Goal: Navigation & Orientation: Find specific page/section

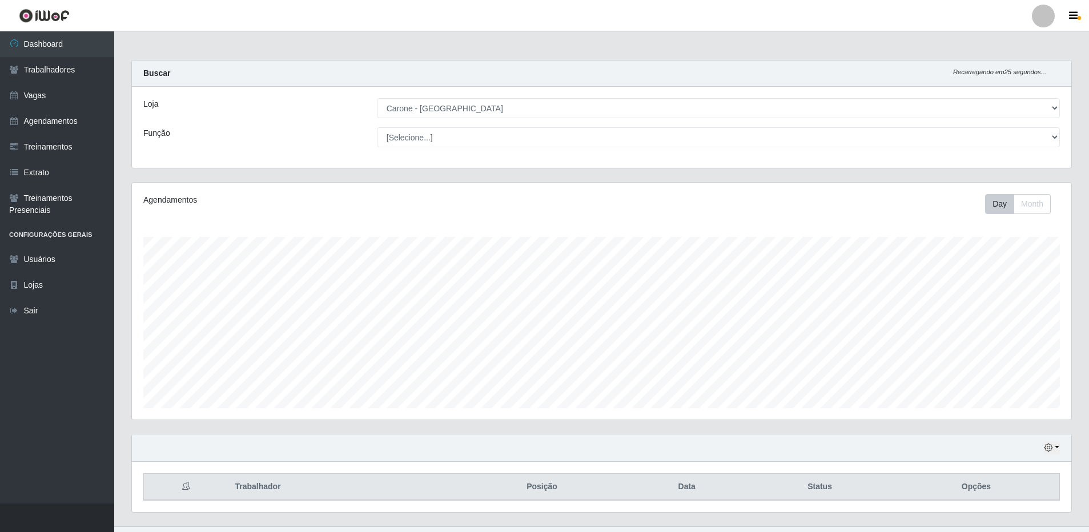
select select "524"
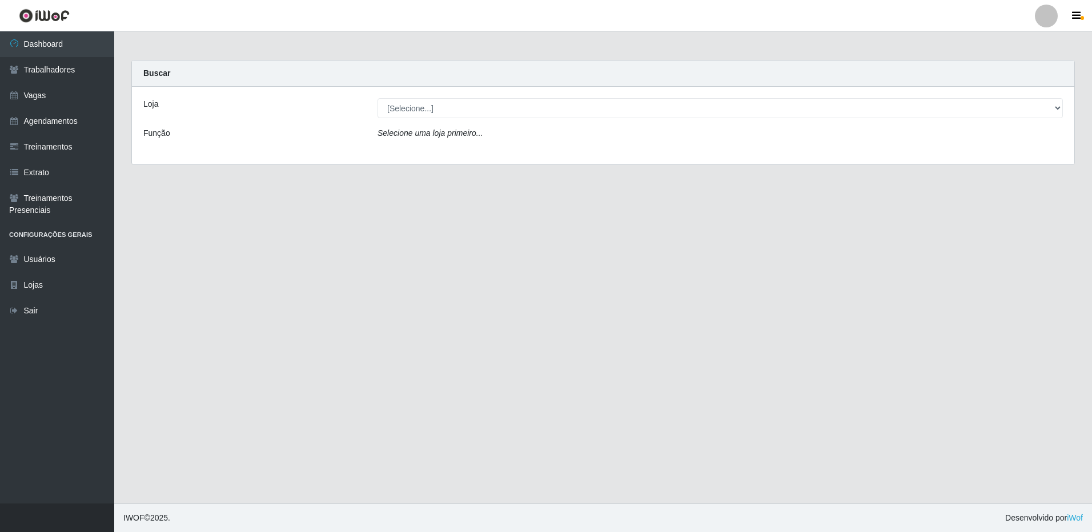
click at [1060, 18] on link at bounding box center [1046, 16] width 34 height 23
click at [1021, 38] on button "Perfil" at bounding box center [1023, 41] width 103 height 24
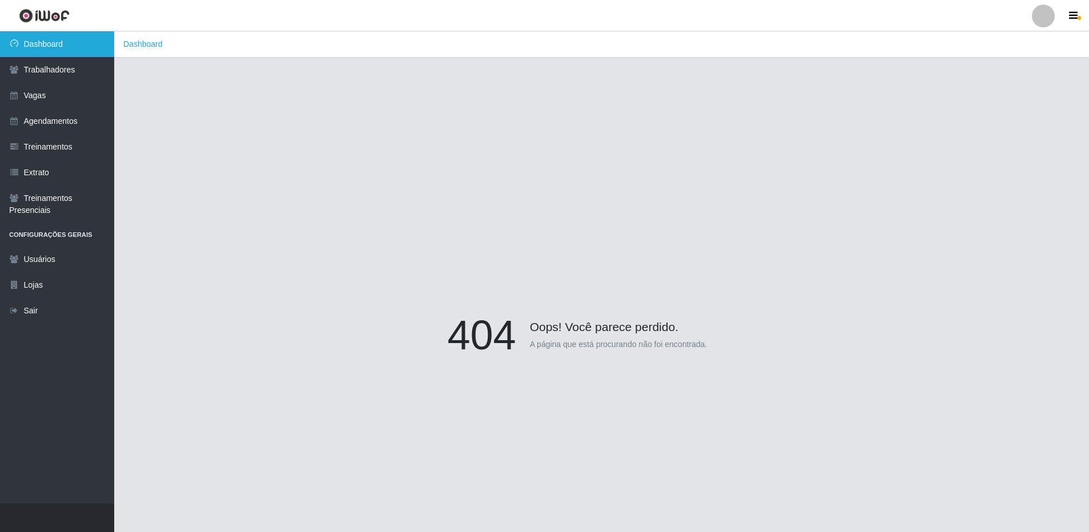
click at [70, 44] on link "Dashboard" at bounding box center [57, 44] width 114 height 26
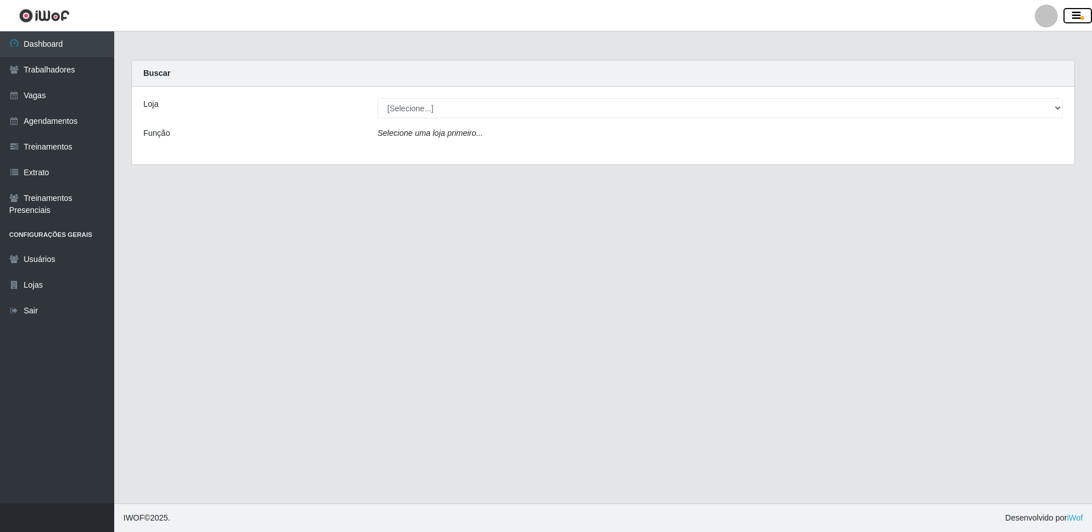
click at [1075, 17] on icon "button" at bounding box center [1076, 16] width 9 height 10
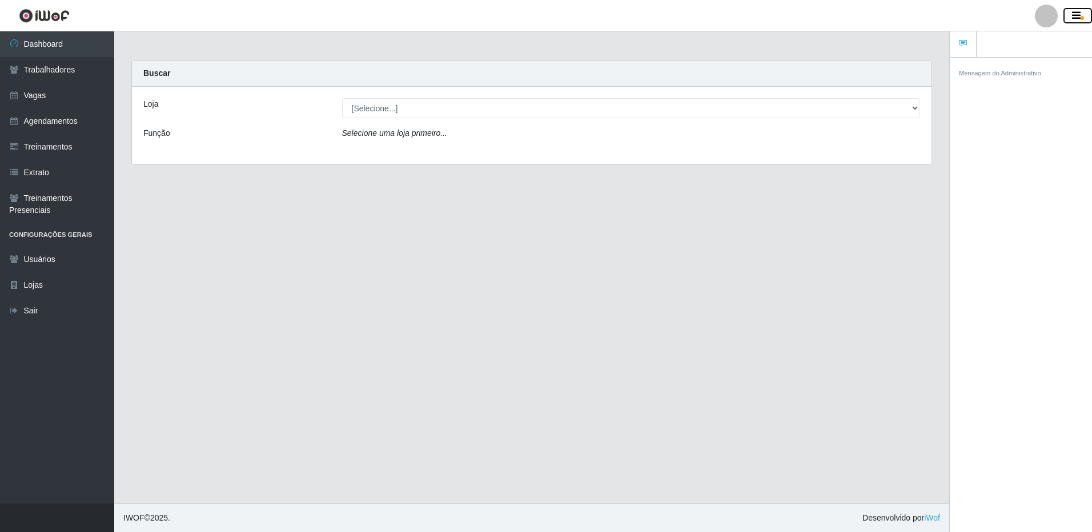
click at [1075, 17] on icon "button" at bounding box center [1076, 16] width 9 height 10
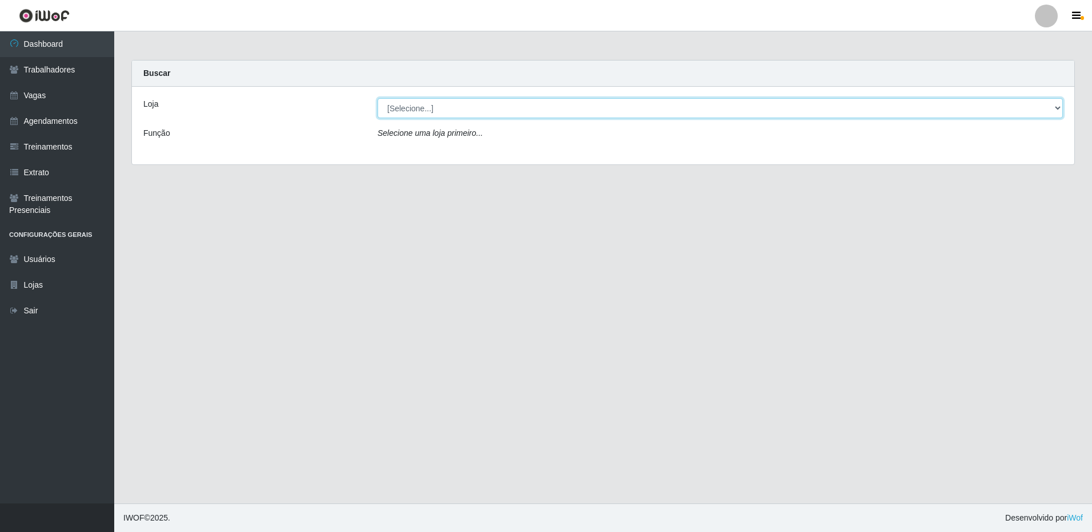
click at [480, 118] on select "[Selecione...] Carone - Jardim da Penha" at bounding box center [719, 108] width 685 height 20
select select "524"
click at [377, 98] on select "[Selecione...] Carone - Jardim da Penha" at bounding box center [719, 108] width 685 height 20
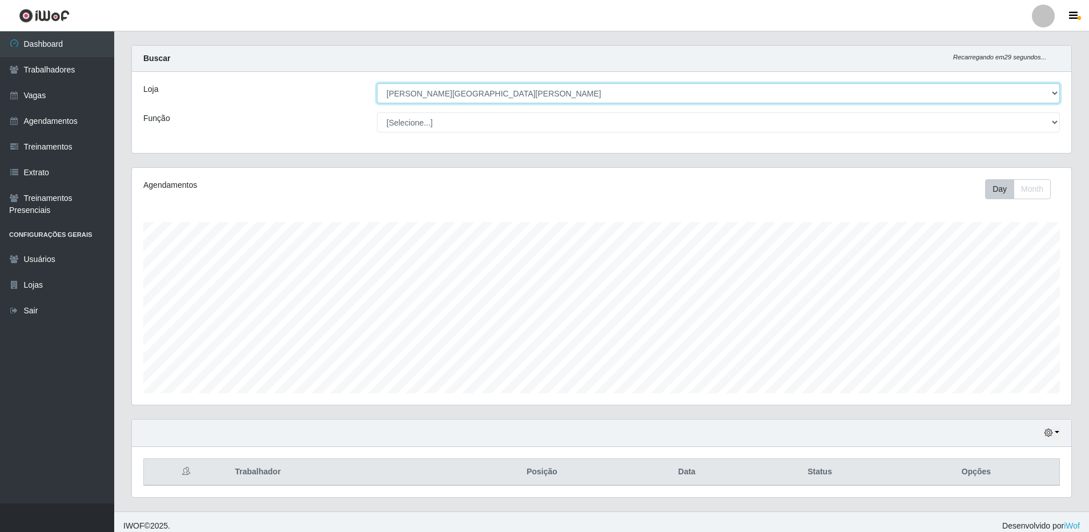
scroll to position [23, 0]
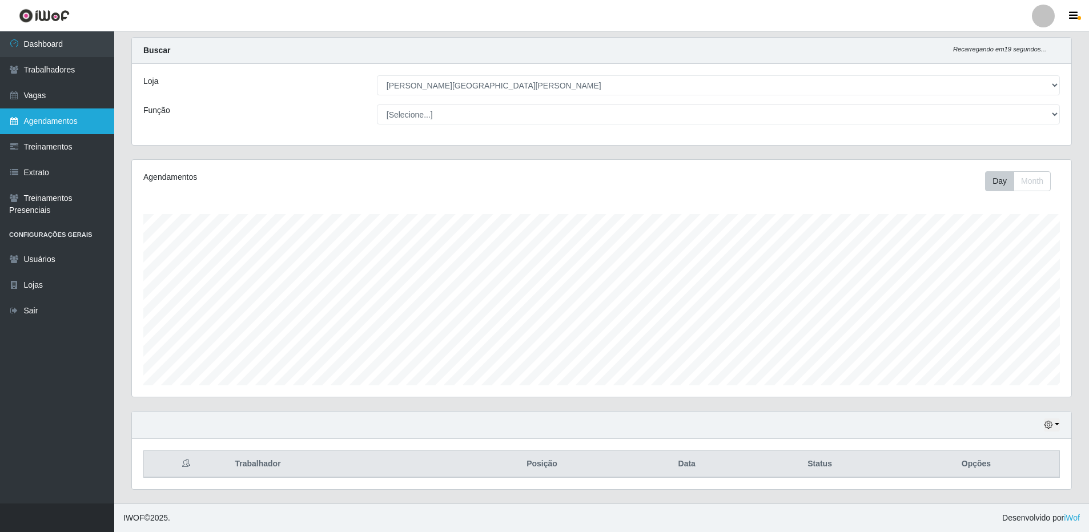
click at [62, 123] on link "Agendamentos" at bounding box center [57, 121] width 114 height 26
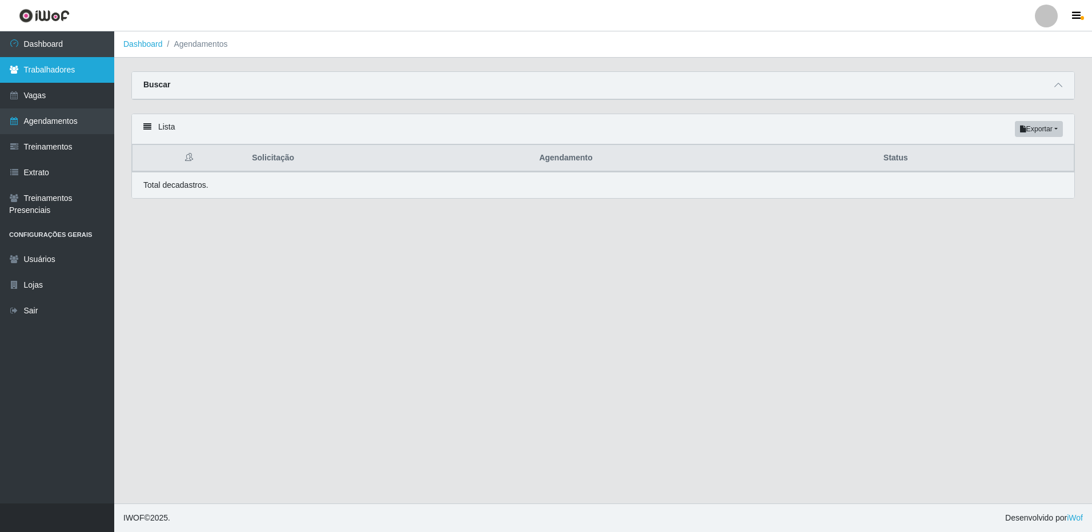
click at [65, 75] on link "Trabalhadores" at bounding box center [57, 70] width 114 height 26
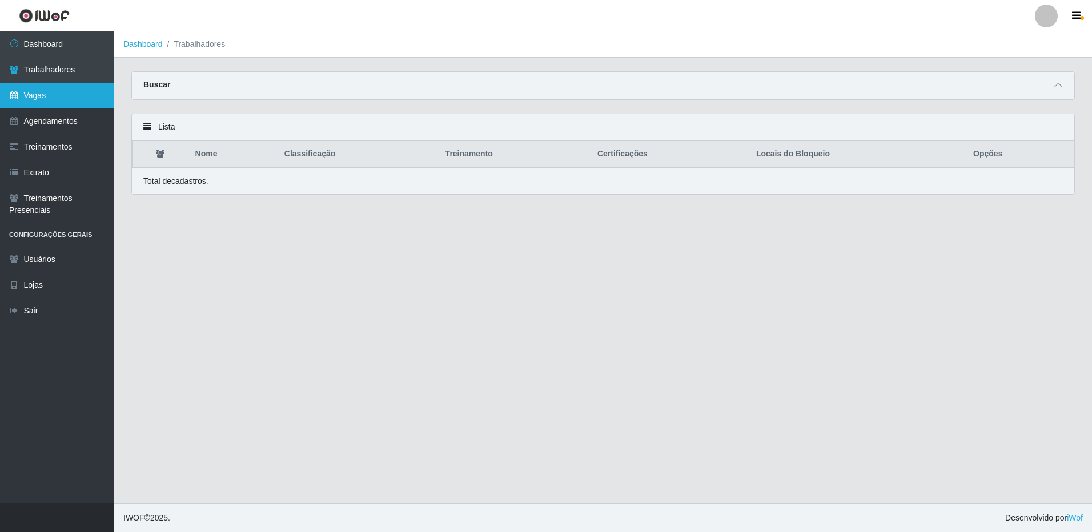
click at [49, 100] on link "Vagas" at bounding box center [57, 96] width 114 height 26
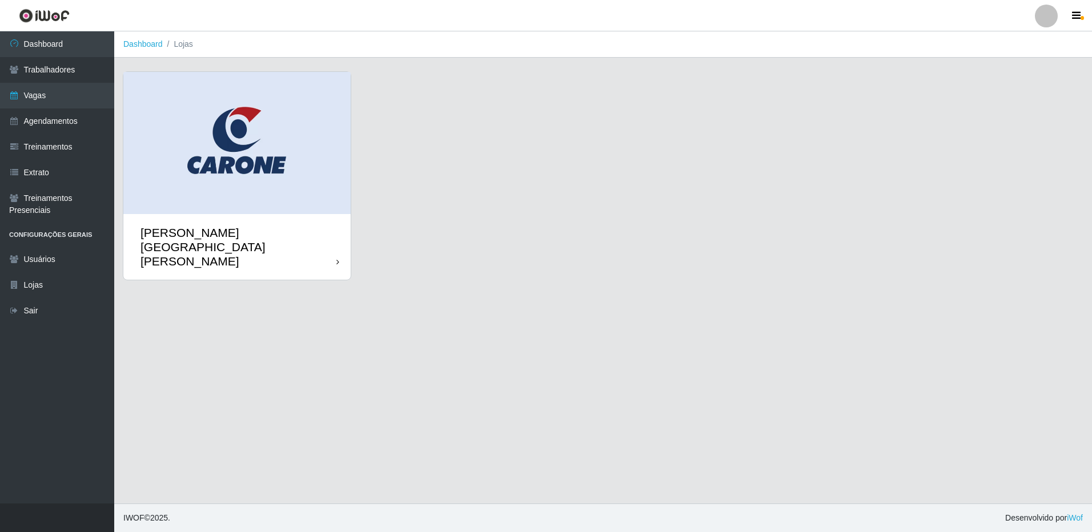
click at [178, 226] on div "Carone - [GEOGRAPHIC_DATA]" at bounding box center [238, 247] width 196 height 43
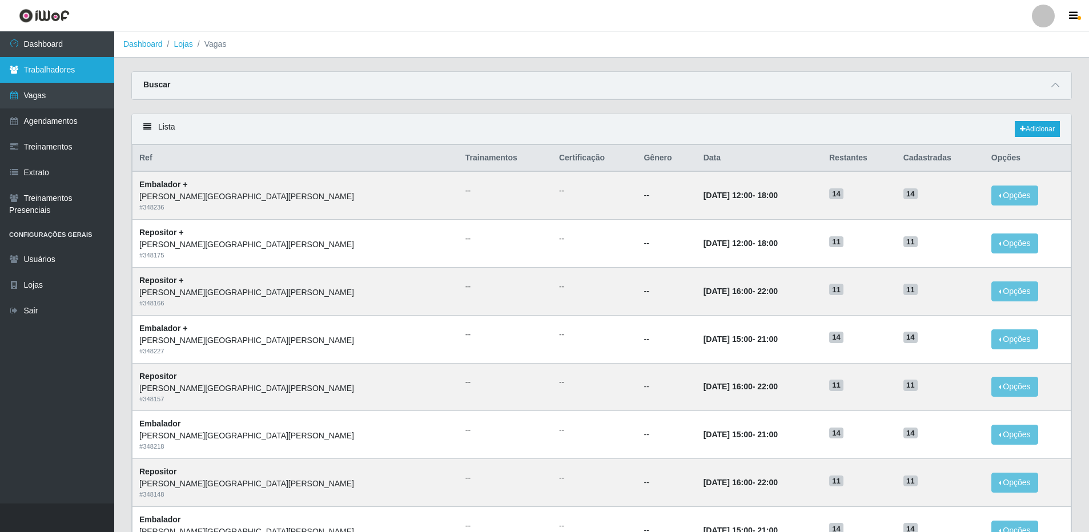
click at [29, 69] on link "Trabalhadores" at bounding box center [57, 70] width 114 height 26
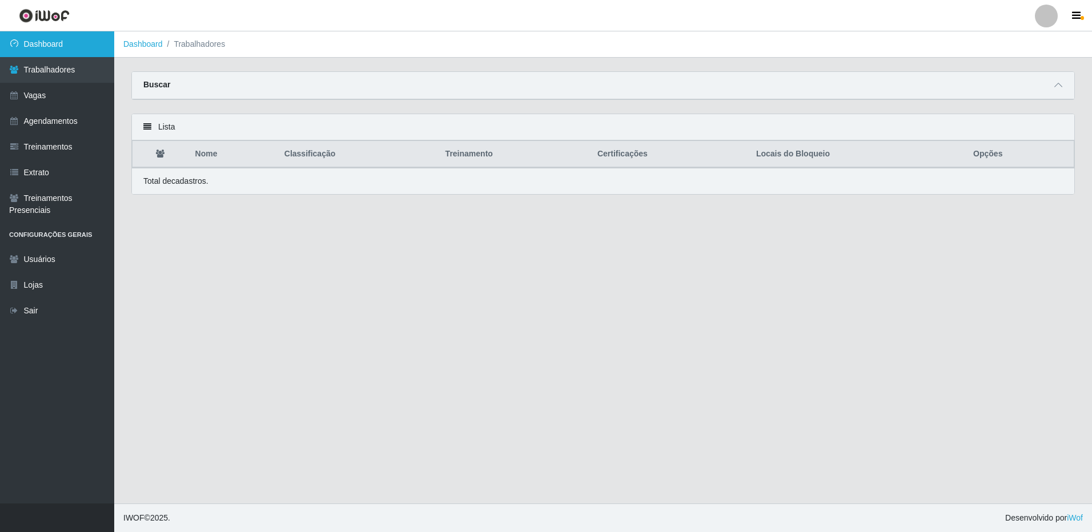
click at [41, 49] on link "Dashboard" at bounding box center [57, 44] width 114 height 26
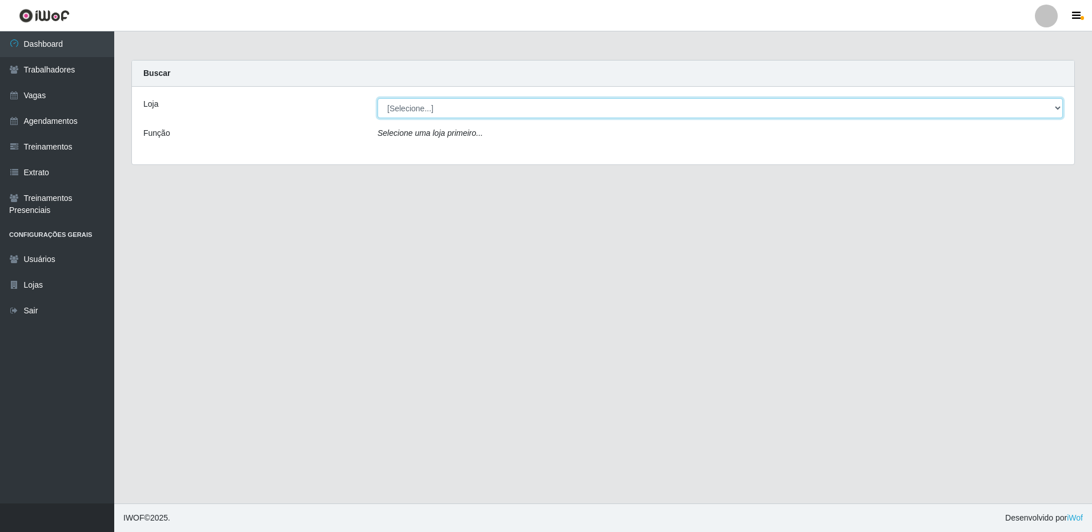
click at [481, 107] on select "[Selecione...] Carone - Jardim da Penha" at bounding box center [719, 108] width 685 height 20
select select "524"
click at [377, 98] on select "[Selecione...] Carone - Jardim da Penha" at bounding box center [719, 108] width 685 height 20
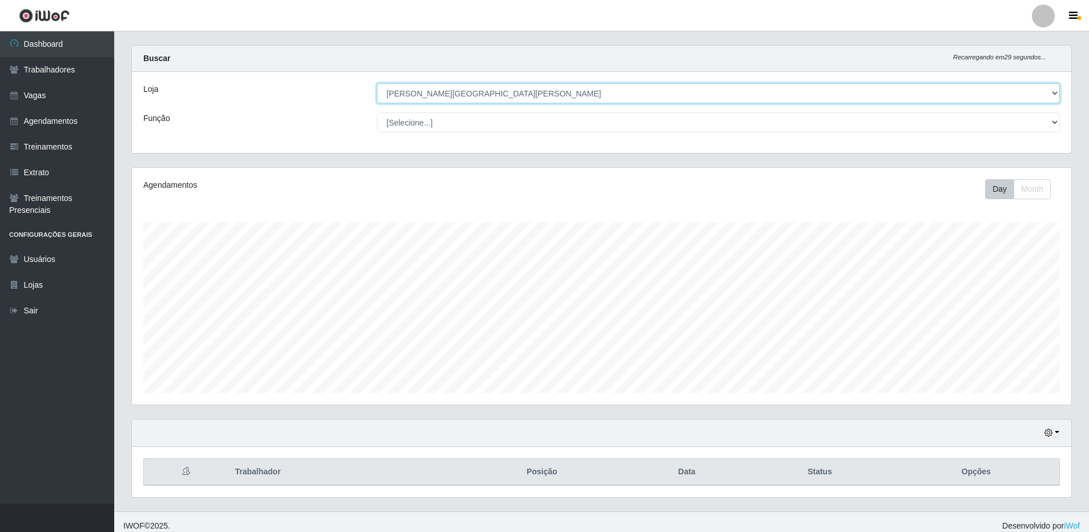
scroll to position [23, 0]
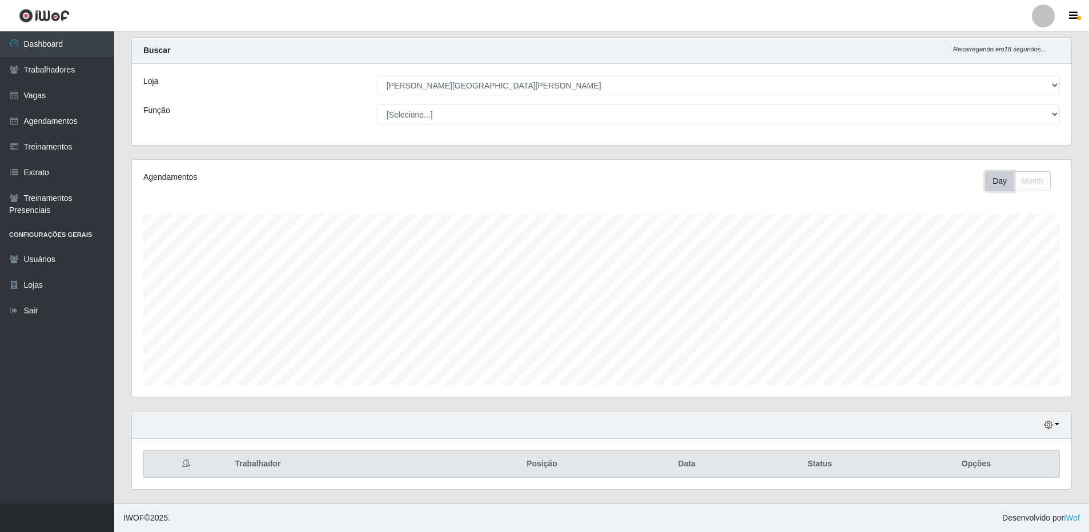
click at [993, 182] on button "Day" at bounding box center [999, 181] width 29 height 20
click at [1031, 180] on button "Month" at bounding box center [1031, 181] width 37 height 20
click at [1080, 14] on button "button" at bounding box center [1074, 16] width 29 height 16
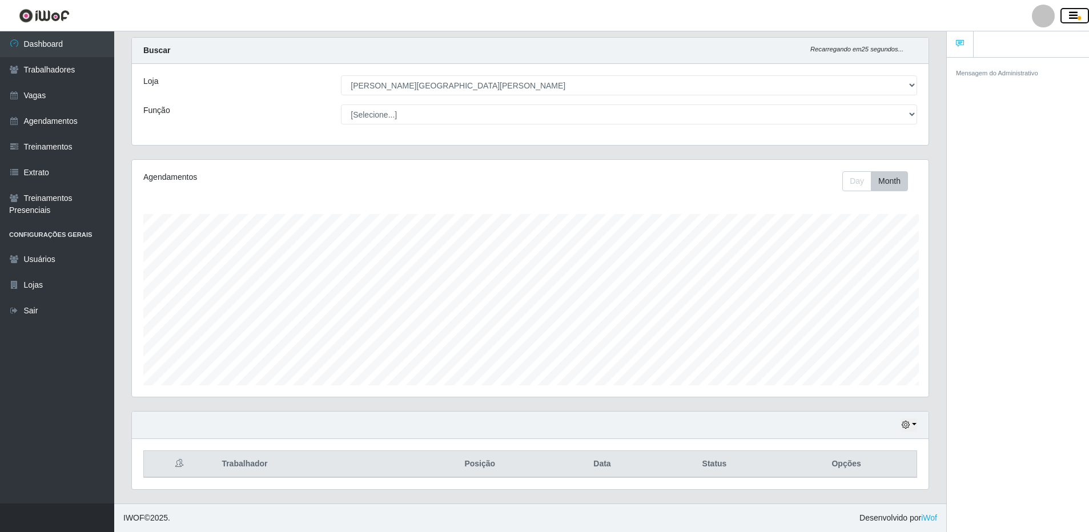
scroll to position [570691, 570131]
